Goal: Task Accomplishment & Management: Manage account settings

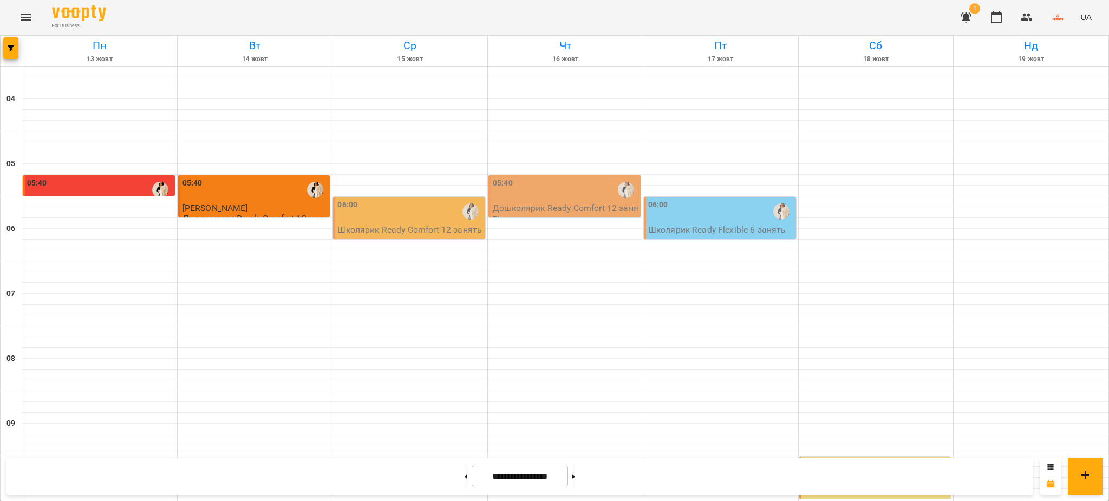
scroll to position [718, 0]
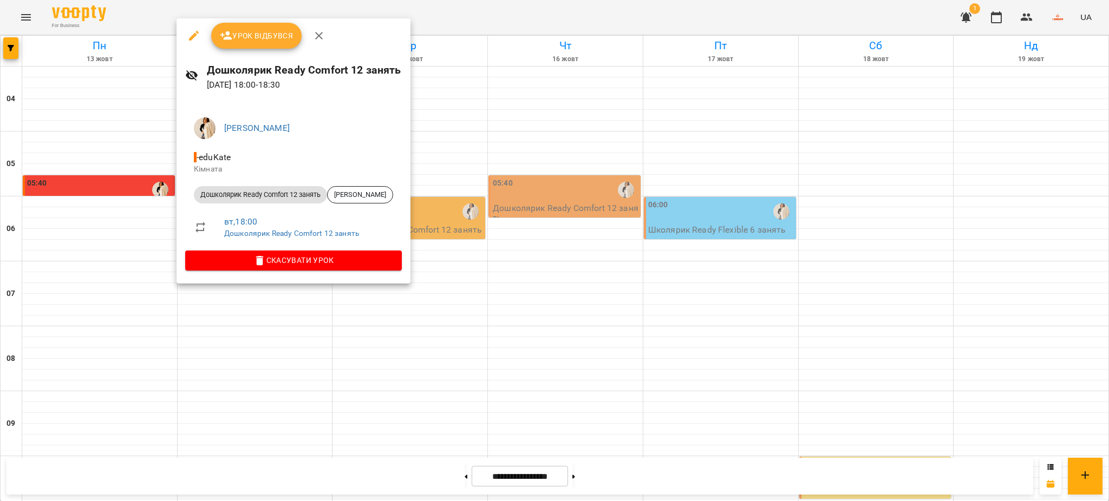
click at [244, 29] on span "Урок відбувся" at bounding box center [257, 35] width 74 height 13
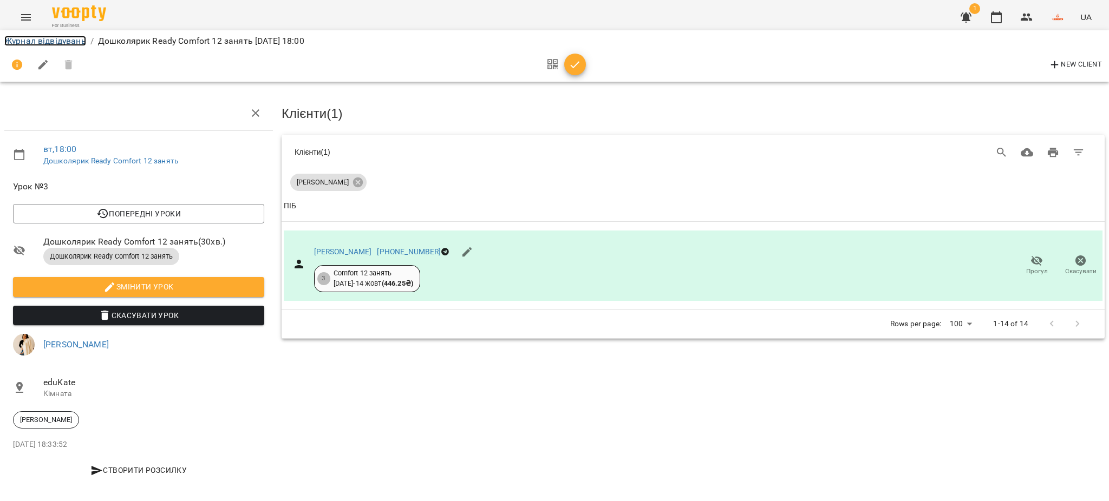
click at [59, 42] on link "Журнал відвідувань" at bounding box center [45, 41] width 82 height 10
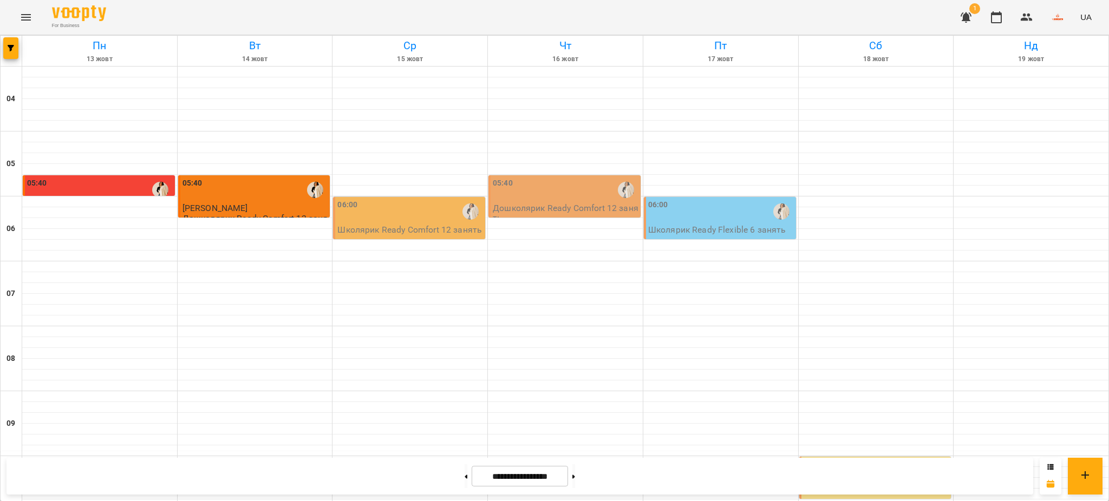
scroll to position [718, 0]
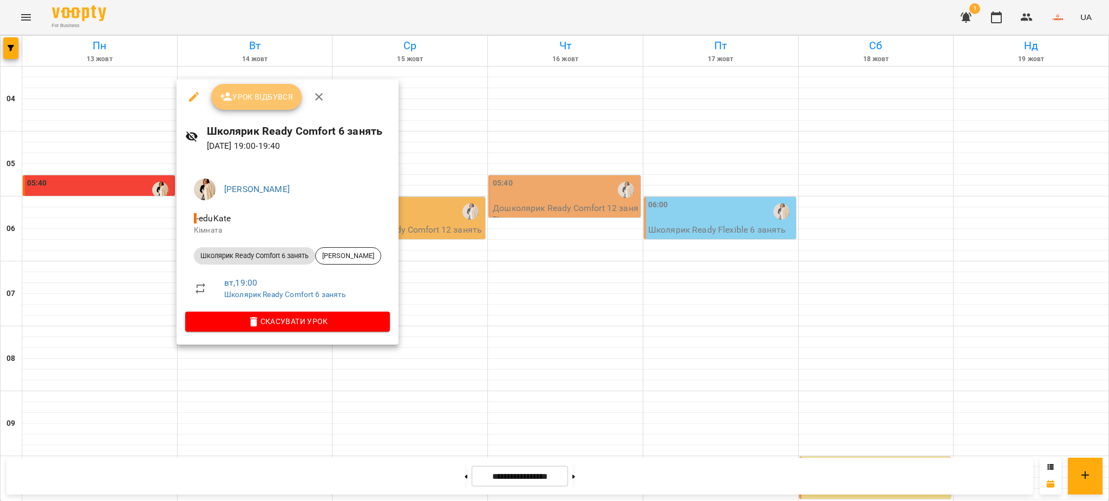
click at [267, 95] on span "Урок відбувся" at bounding box center [257, 96] width 74 height 13
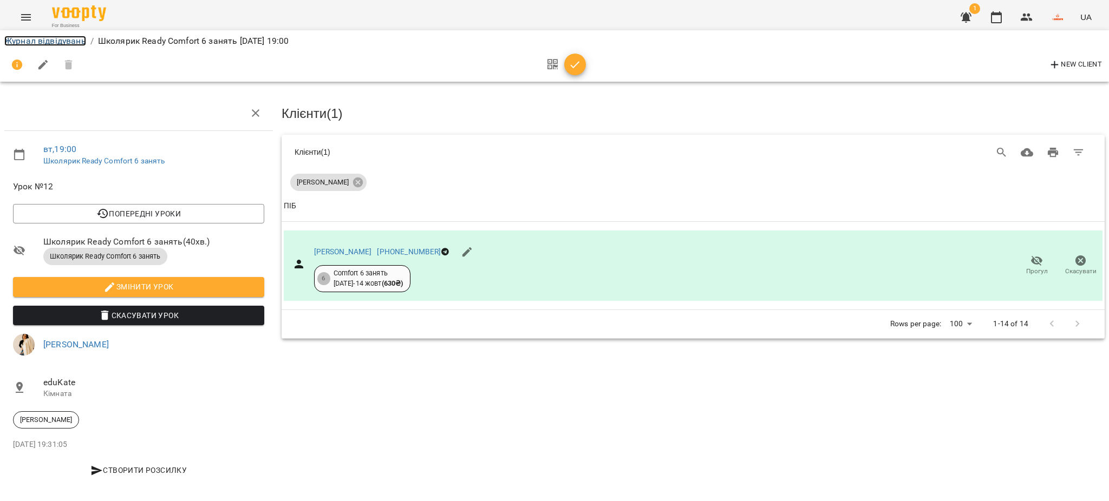
click at [71, 37] on link "Журнал відвідувань" at bounding box center [45, 41] width 82 height 10
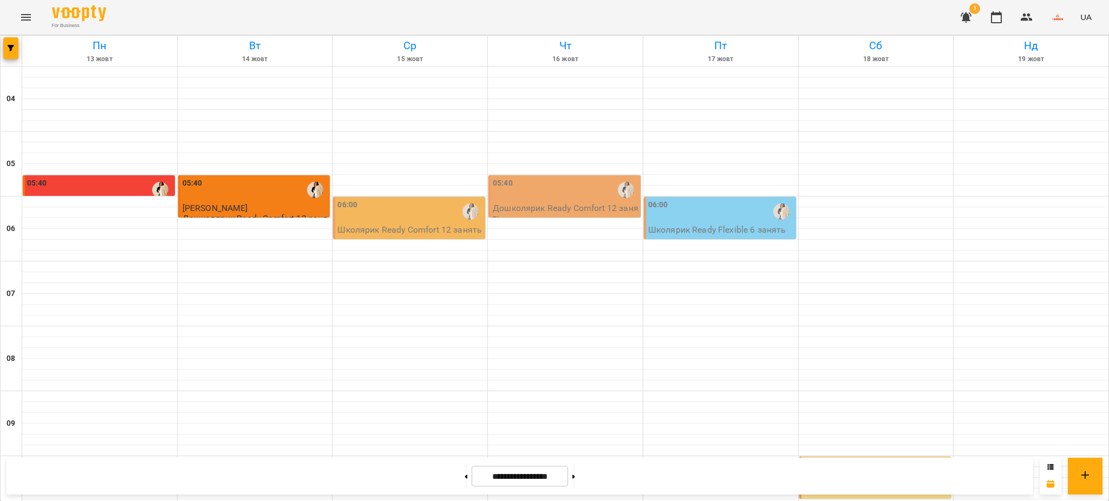
scroll to position [718, 0]
